Goal: Transaction & Acquisition: Obtain resource

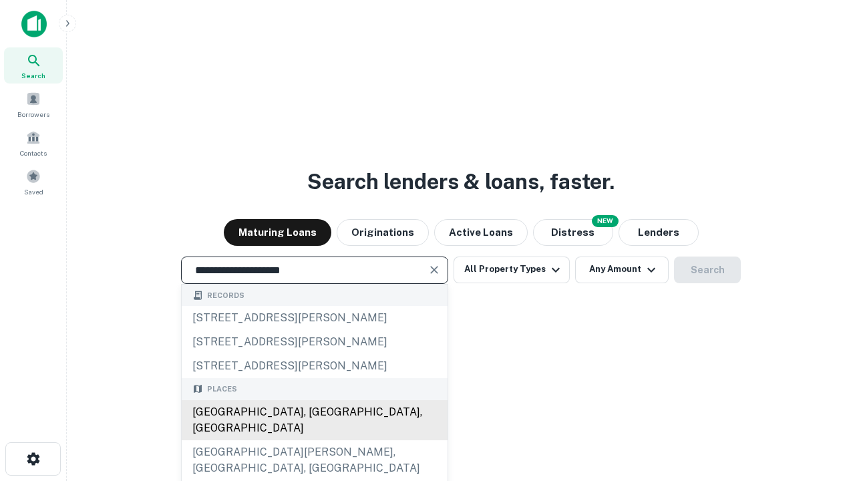
click at [314, 440] on div "[GEOGRAPHIC_DATA], [GEOGRAPHIC_DATA], [GEOGRAPHIC_DATA]" at bounding box center [315, 420] width 266 height 40
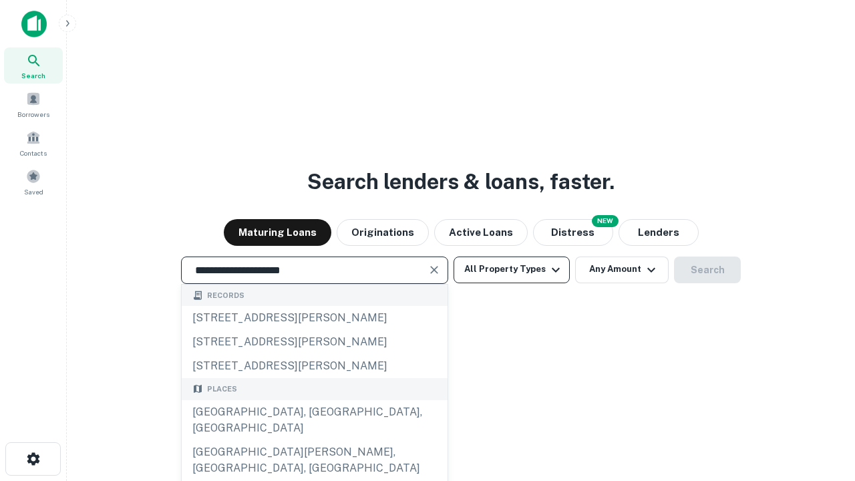
click at [512, 269] on button "All Property Types" at bounding box center [512, 270] width 116 height 27
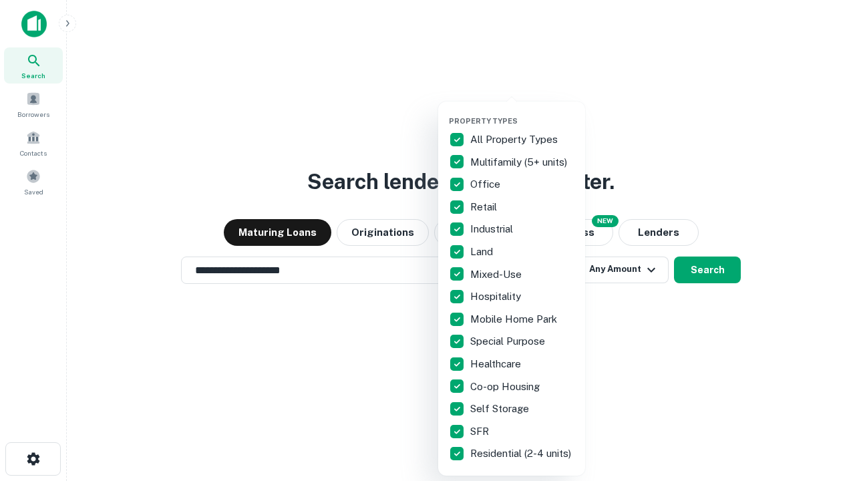
type input "**********"
click at [522, 112] on button "button" at bounding box center [522, 112] width 147 height 1
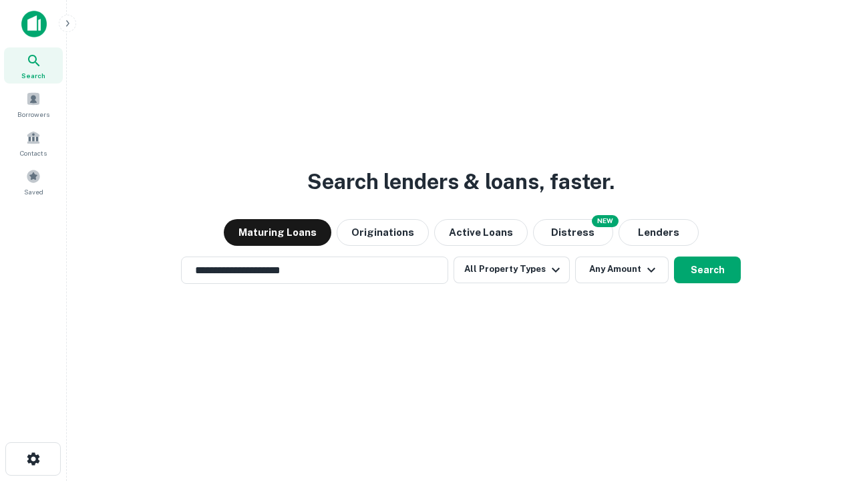
scroll to position [21, 0]
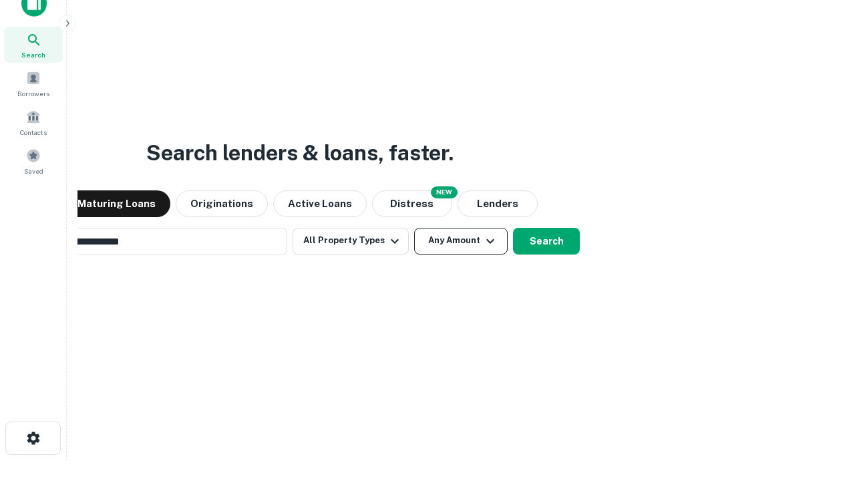
click at [414, 228] on button "Any Amount" at bounding box center [461, 241] width 94 height 27
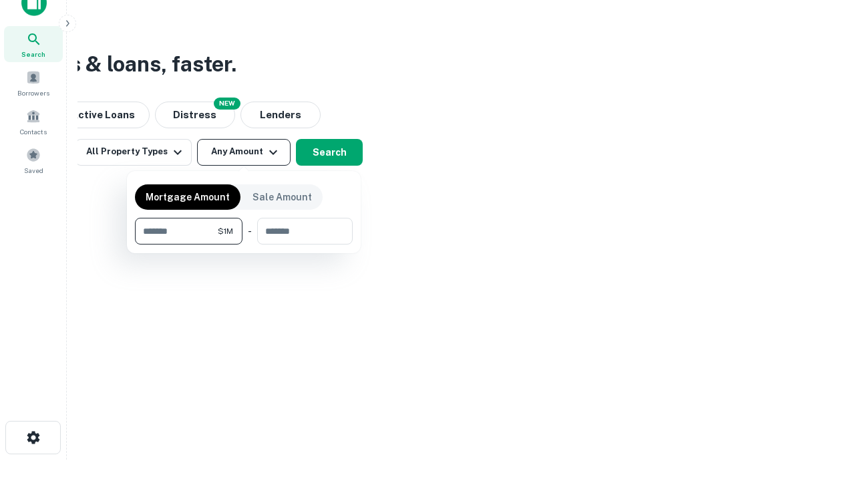
type input "*******"
click at [244, 244] on button "button" at bounding box center [244, 244] width 218 height 1
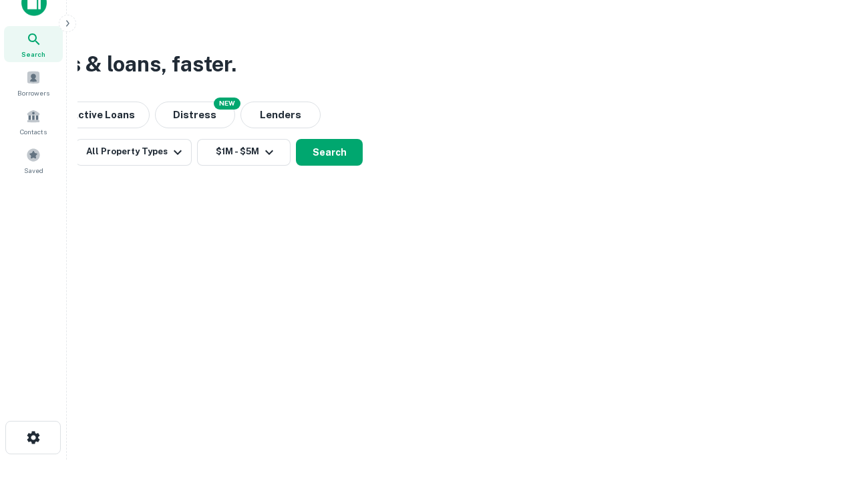
scroll to position [21, 0]
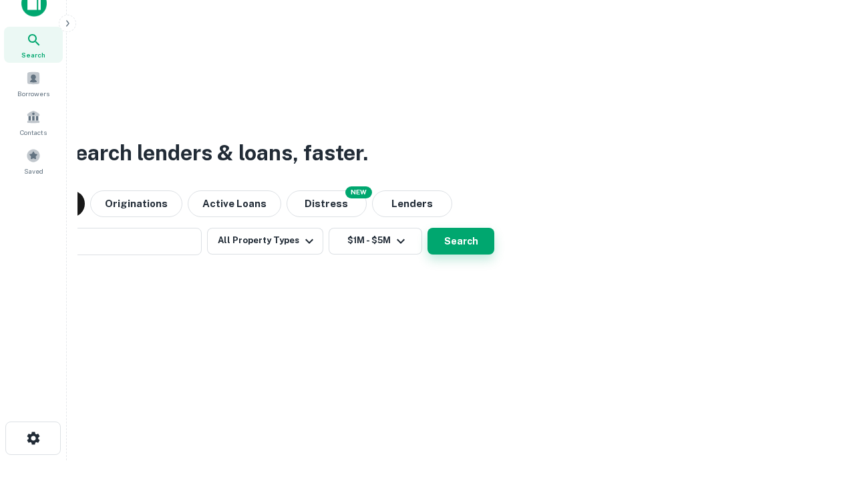
click at [428, 228] on button "Search" at bounding box center [461, 241] width 67 height 27
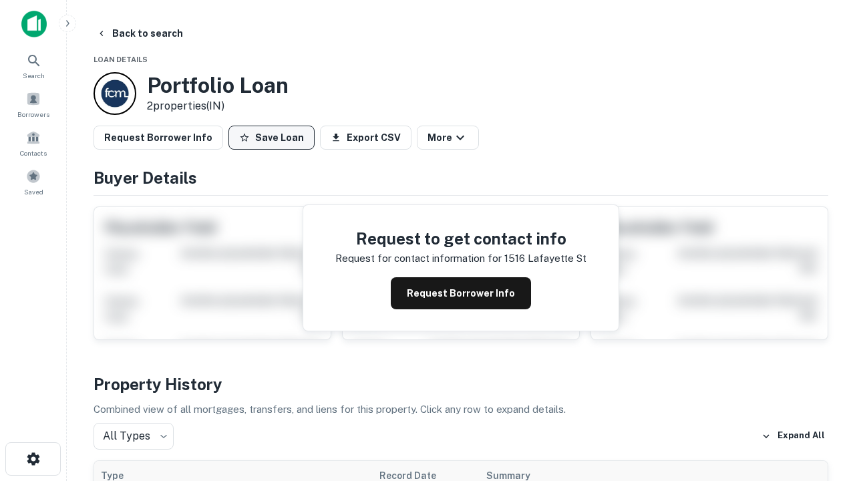
click at [271, 138] on button "Save Loan" at bounding box center [271, 138] width 86 height 24
